Goal: Go to known website: Access a specific website the user already knows

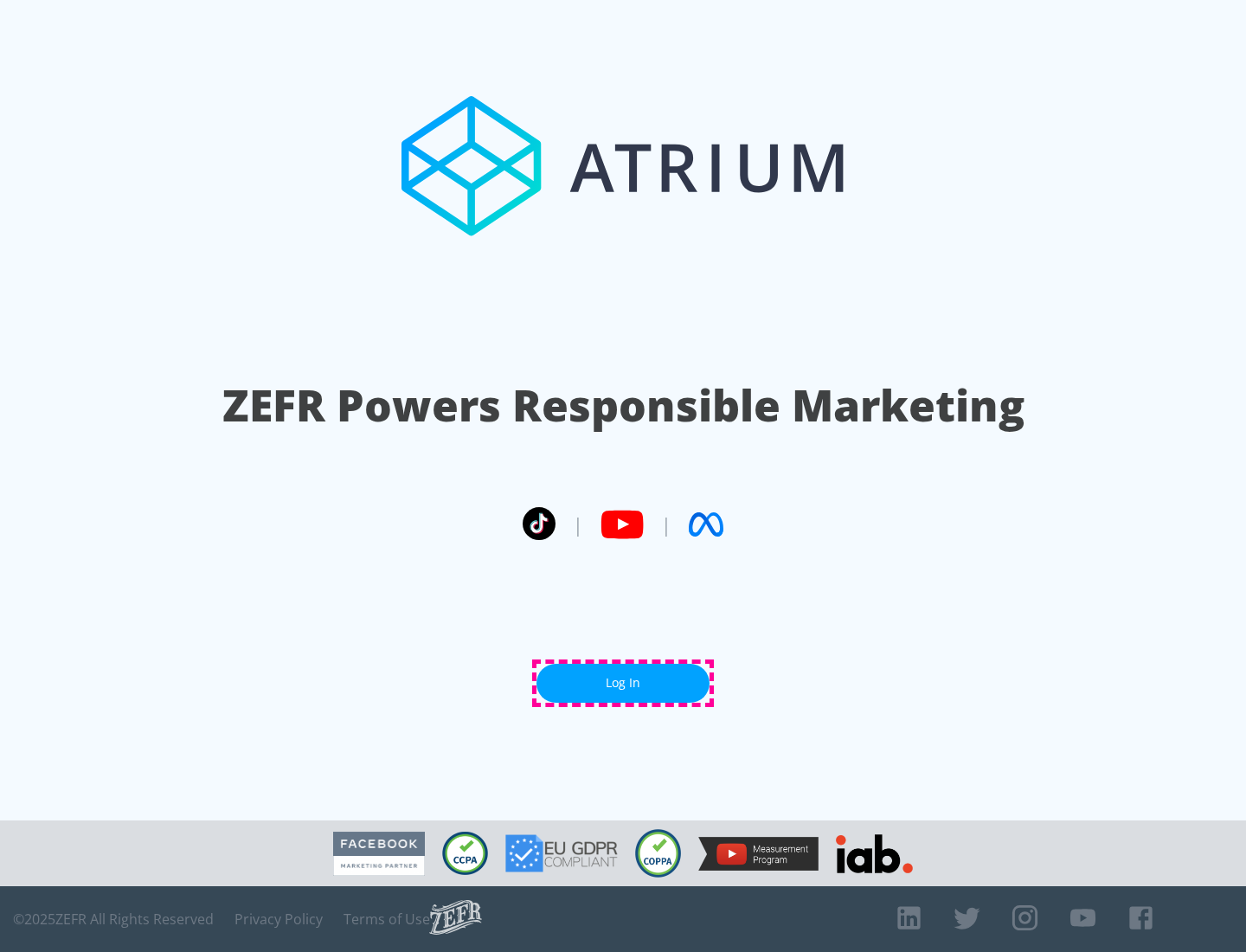
click at [623, 683] on link "Log In" at bounding box center [622, 683] width 173 height 39
